Goal: Go to known website: Access a specific website the user already knows

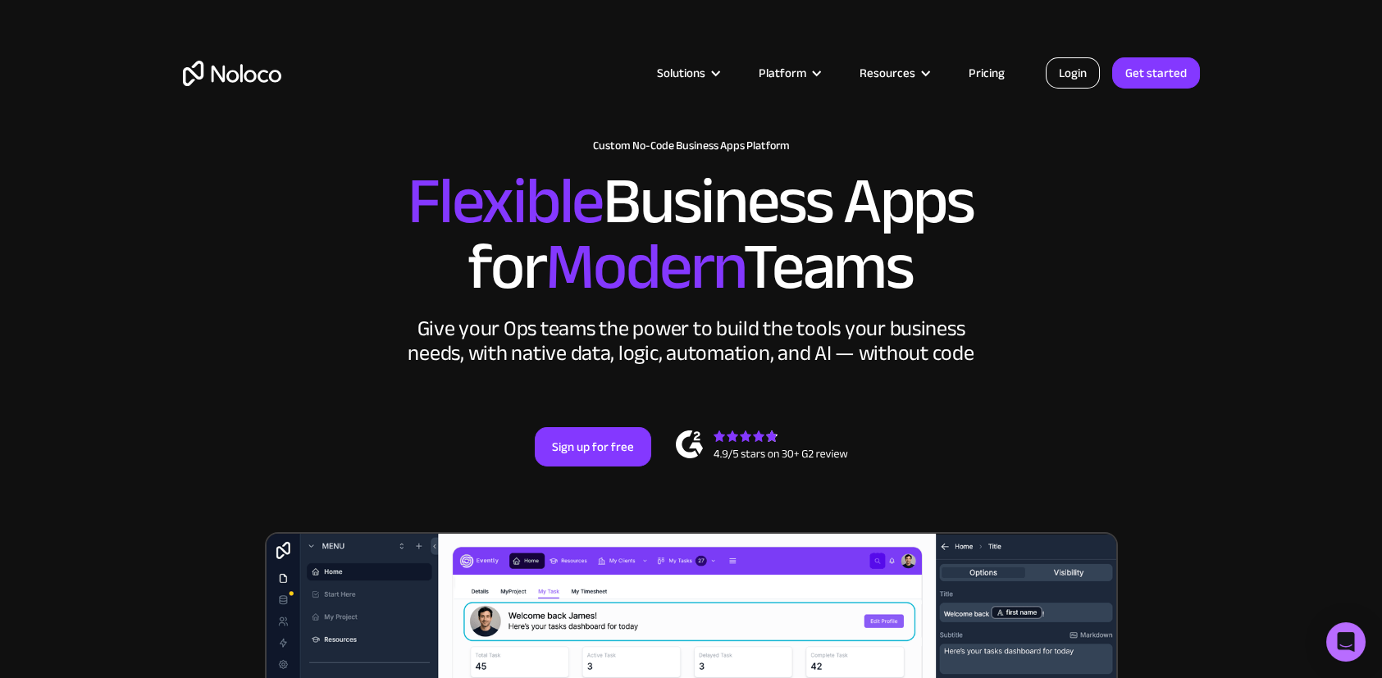
click at [1077, 63] on link "Login" at bounding box center [1072, 72] width 54 height 31
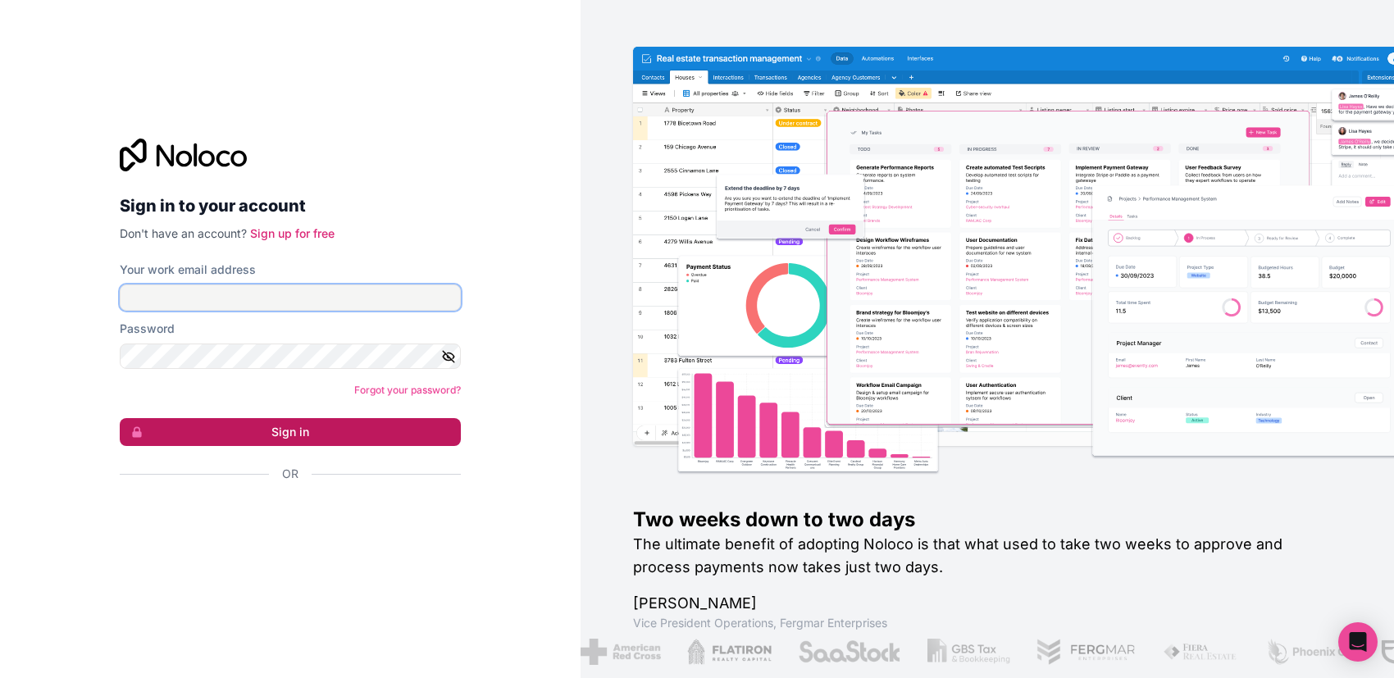
type input "binggoal.co.th@binggoal.net"
click at [306, 440] on button "Sign in" at bounding box center [290, 432] width 341 height 28
click at [388, 435] on button "Sign in" at bounding box center [290, 432] width 341 height 28
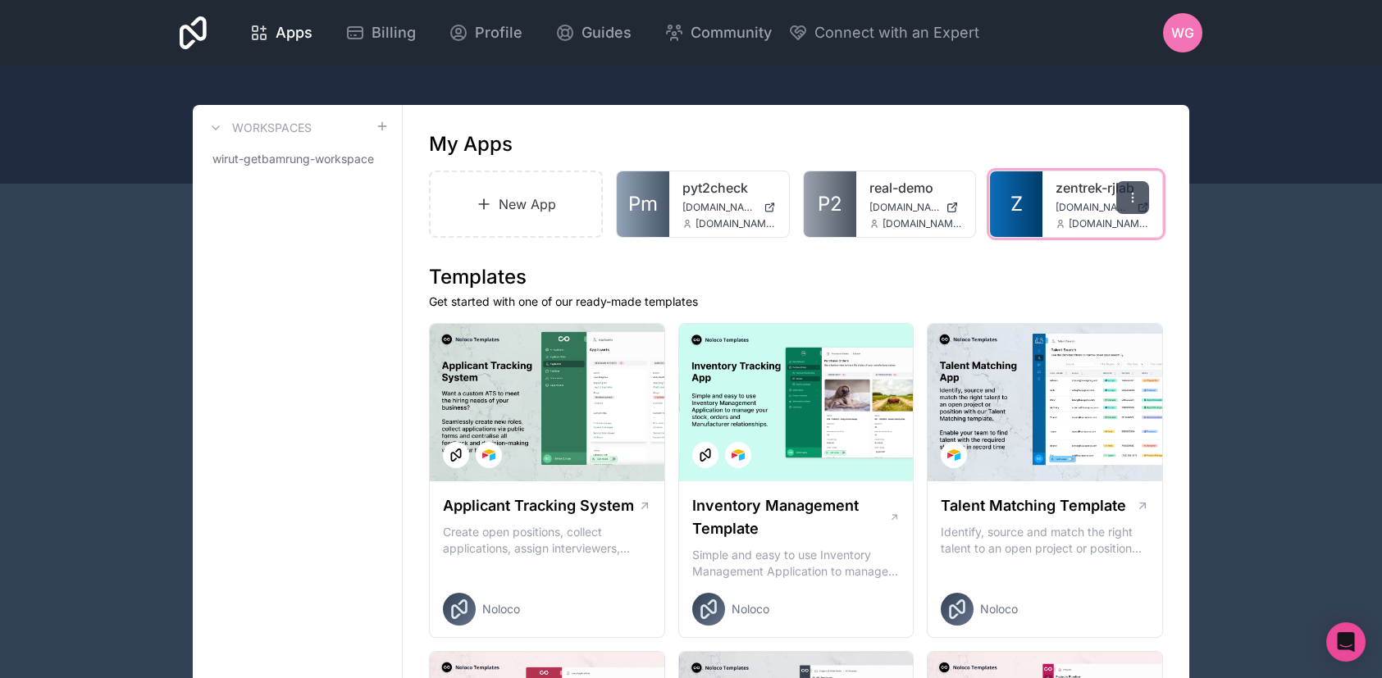
click at [1132, 201] on icon at bounding box center [1132, 201] width 1 height 1
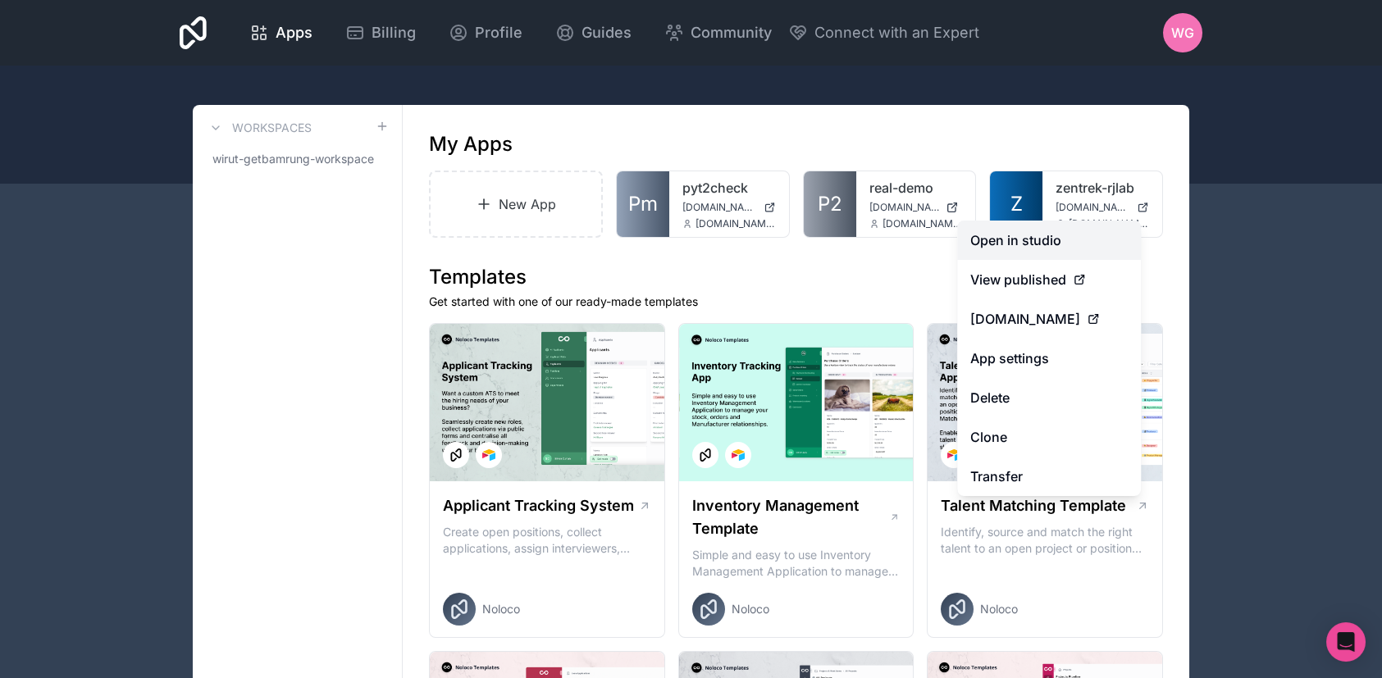
click at [1107, 231] on link "Open in studio" at bounding box center [1049, 240] width 184 height 39
